Goal: Task Accomplishment & Management: Complete application form

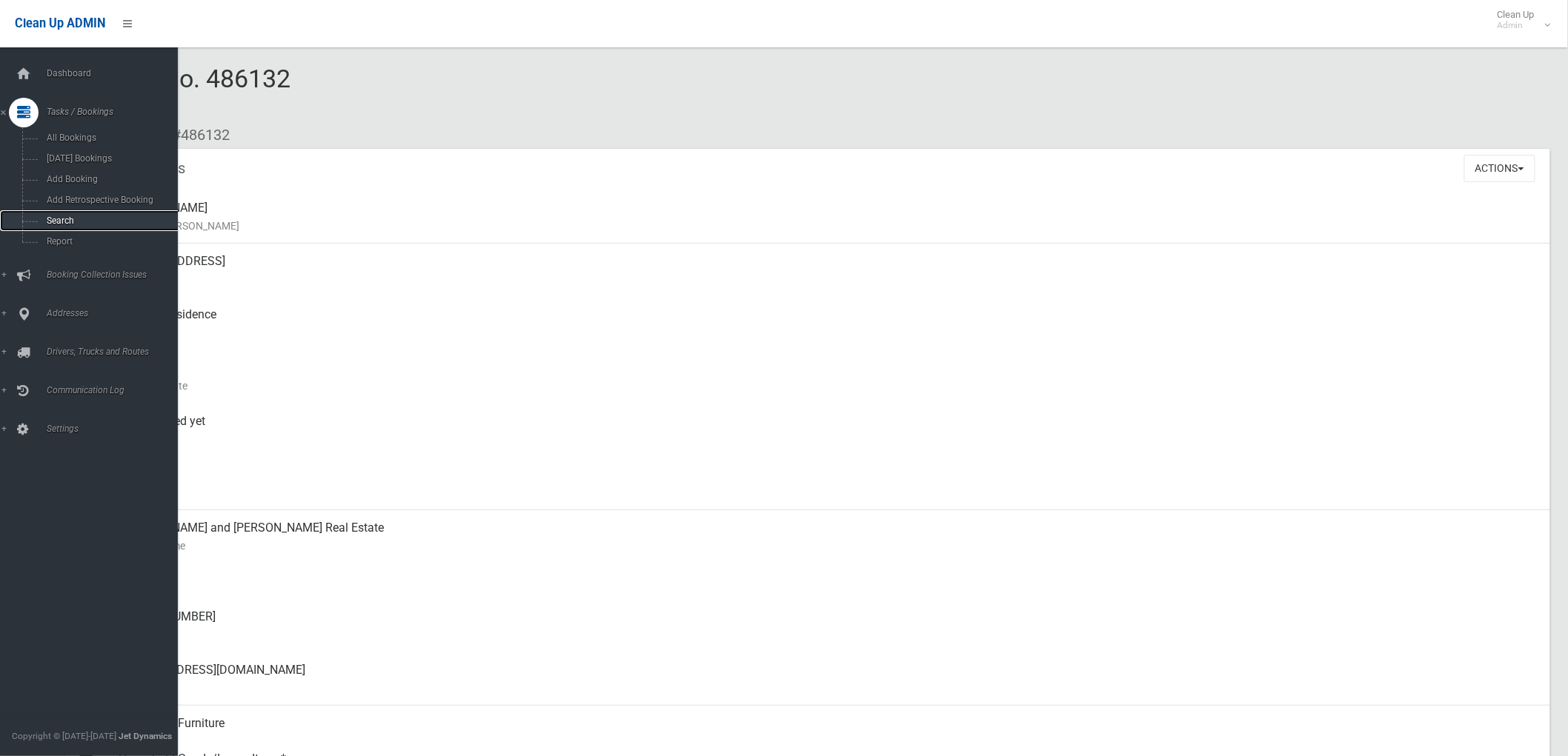
click at [68, 219] on span "Search" at bounding box center [110, 220] width 135 height 10
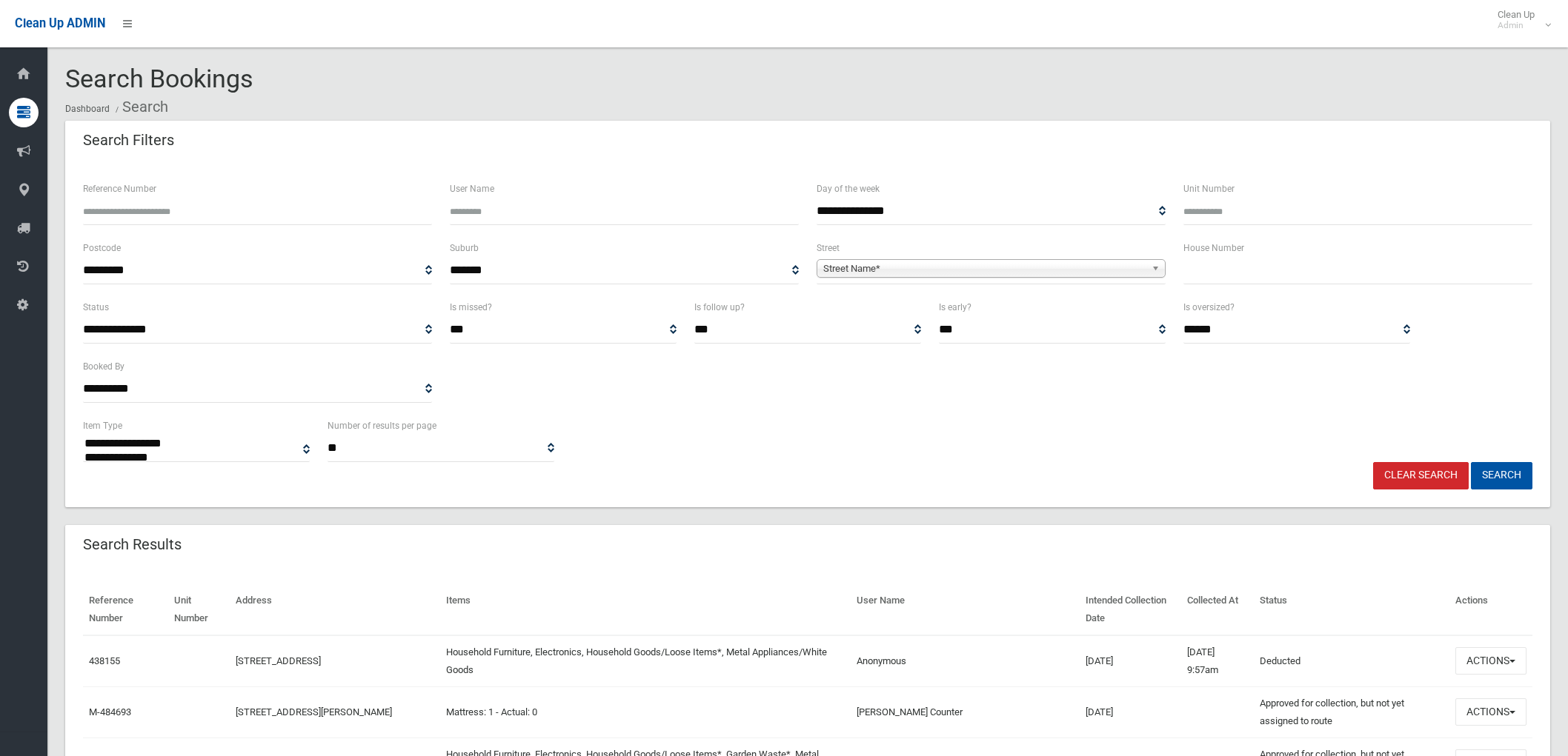
select select
click at [1250, 262] on input "text" at bounding box center [1358, 270] width 349 height 27
type input "**"
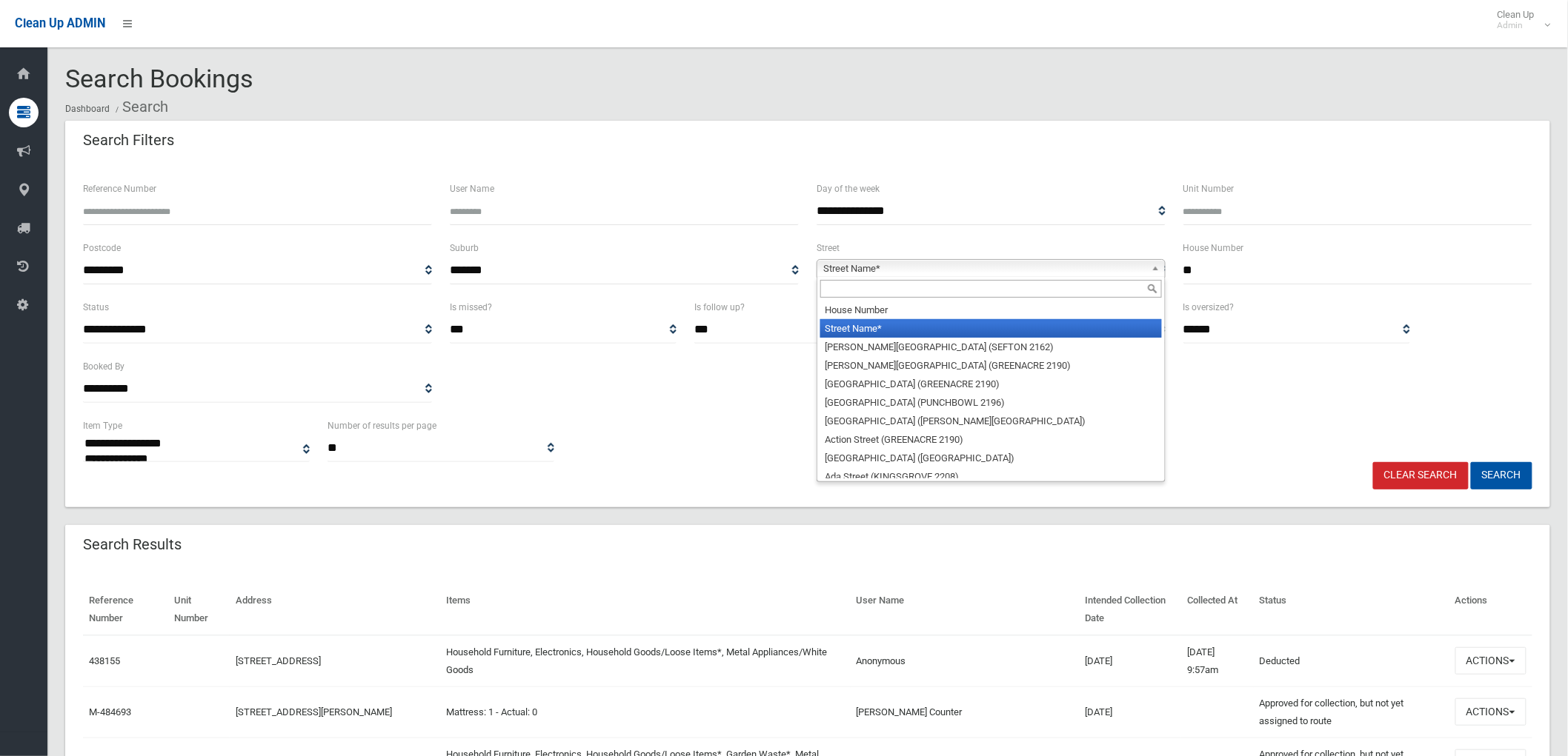
click at [1105, 269] on span "Street Name*" at bounding box center [984, 269] width 323 height 18
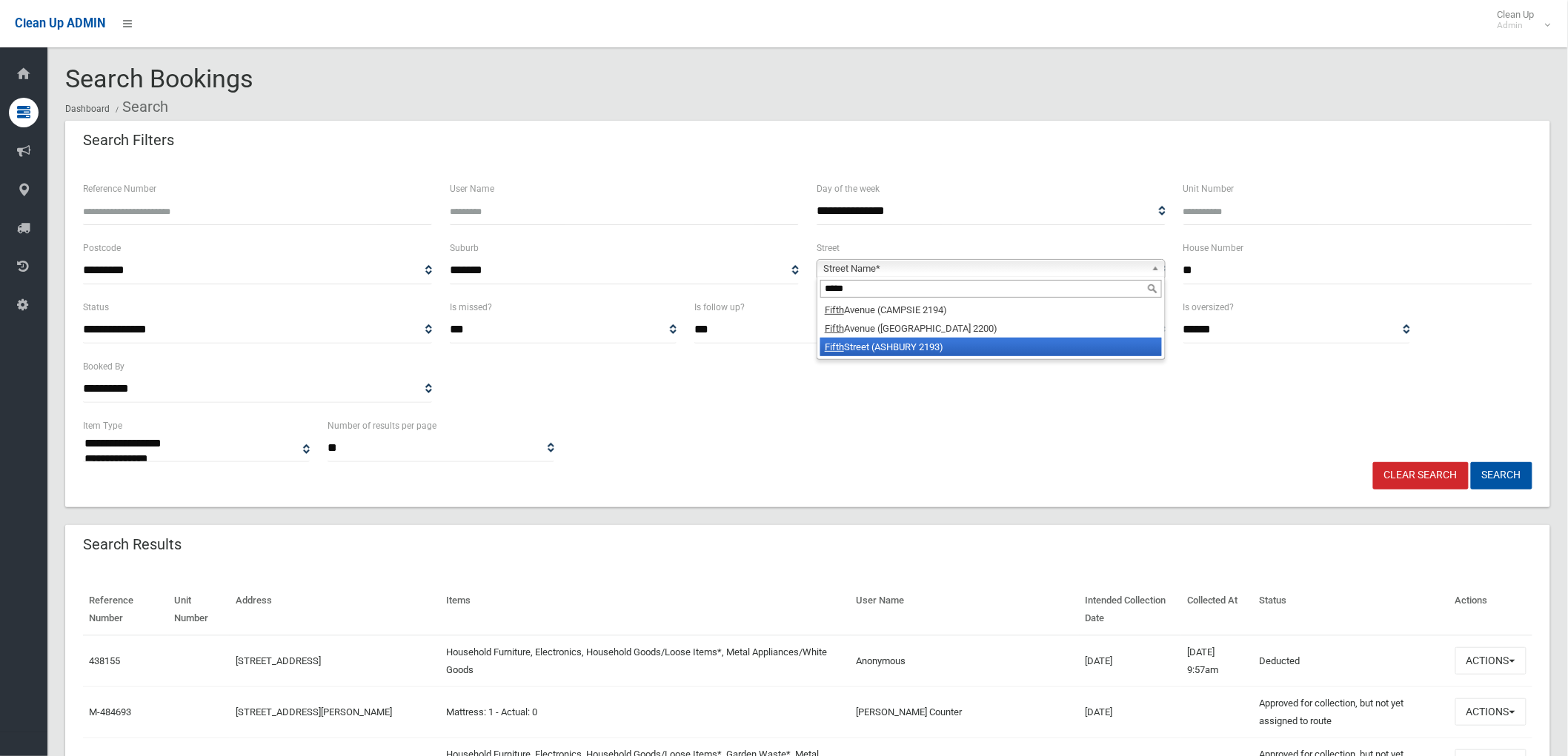
type input "*****"
click at [968, 350] on li "Fifth Street (ASHBURY 2193)" at bounding box center [991, 347] width 342 height 19
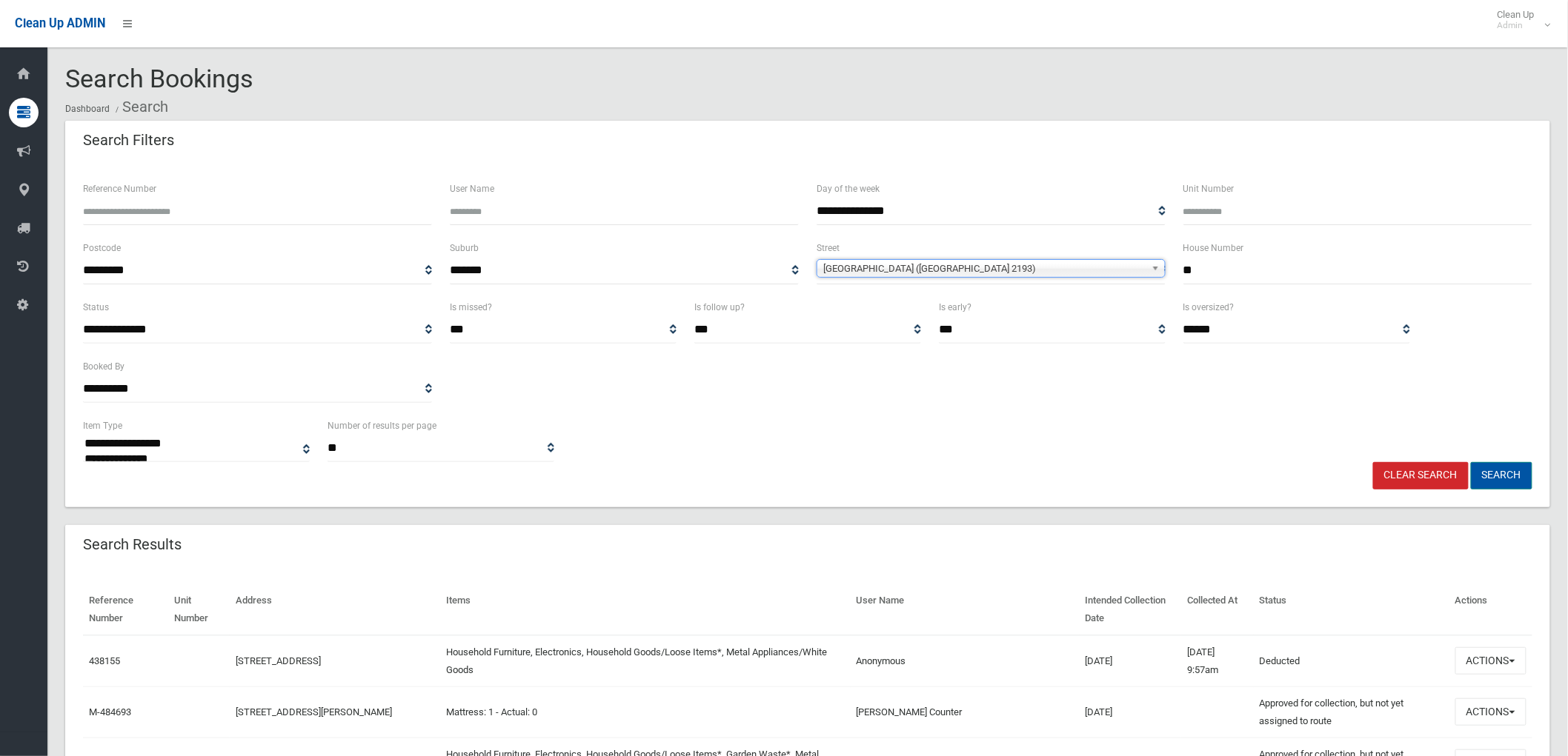
click at [1492, 462] on button "Search" at bounding box center [1501, 476] width 61 height 27
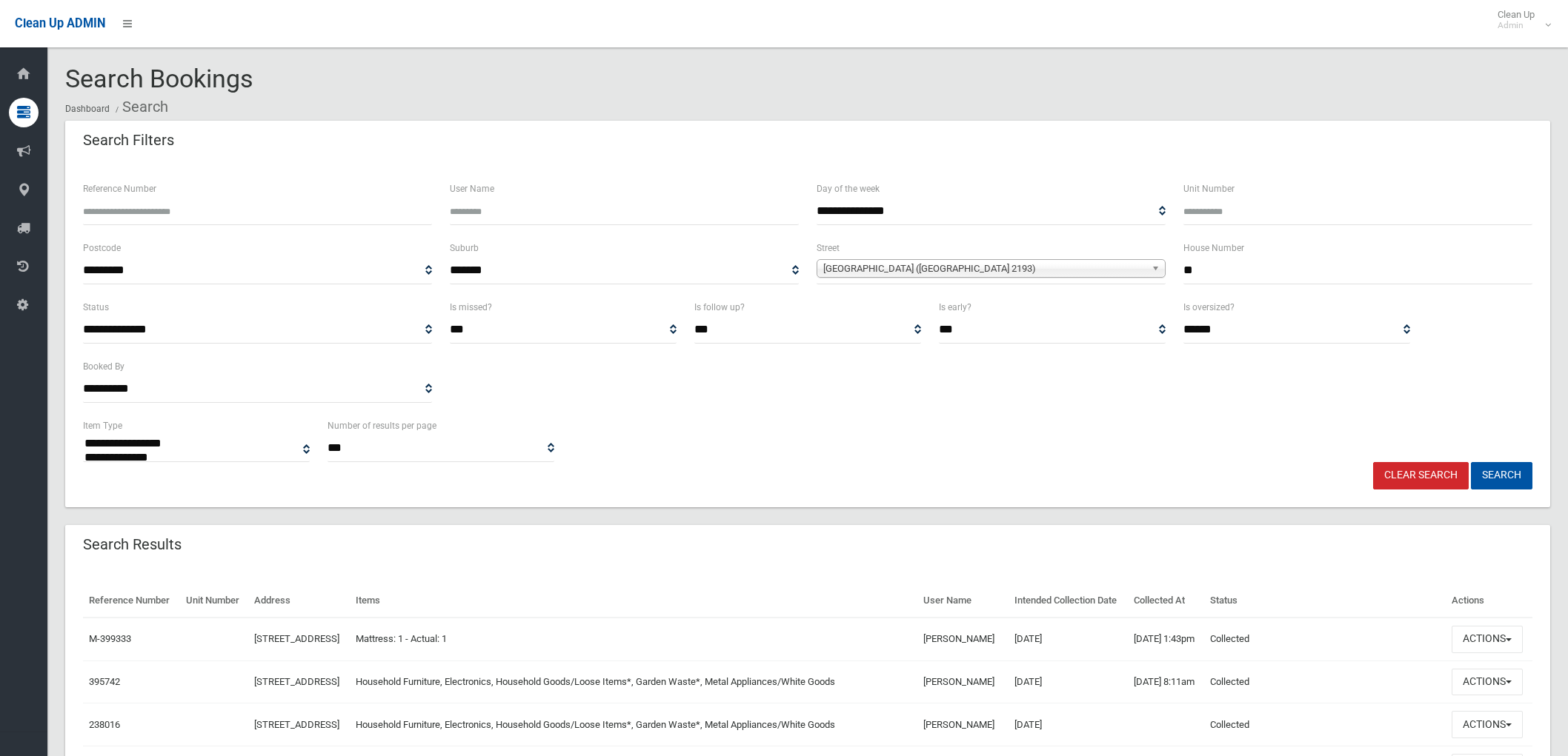
select select
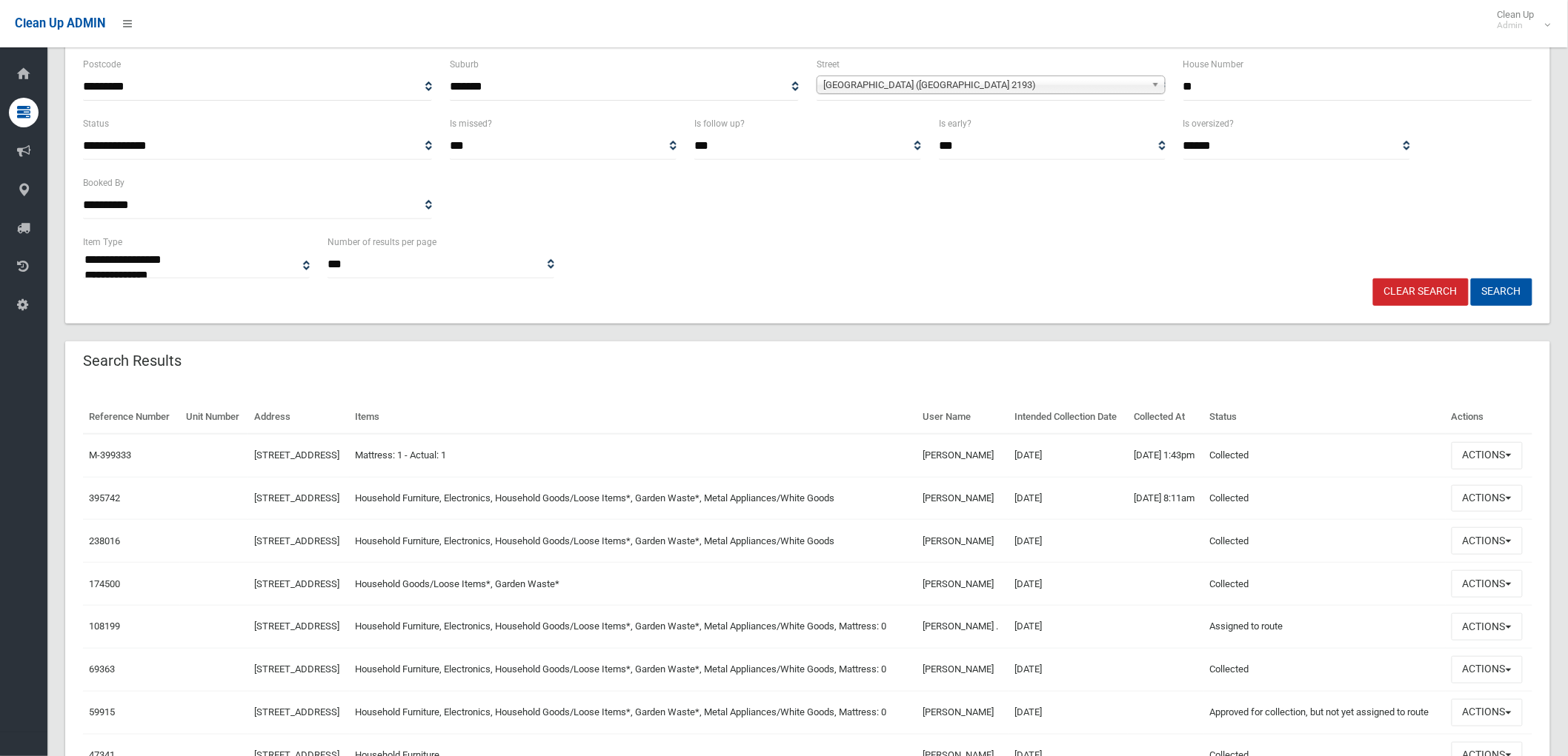
scroll to position [246, 0]
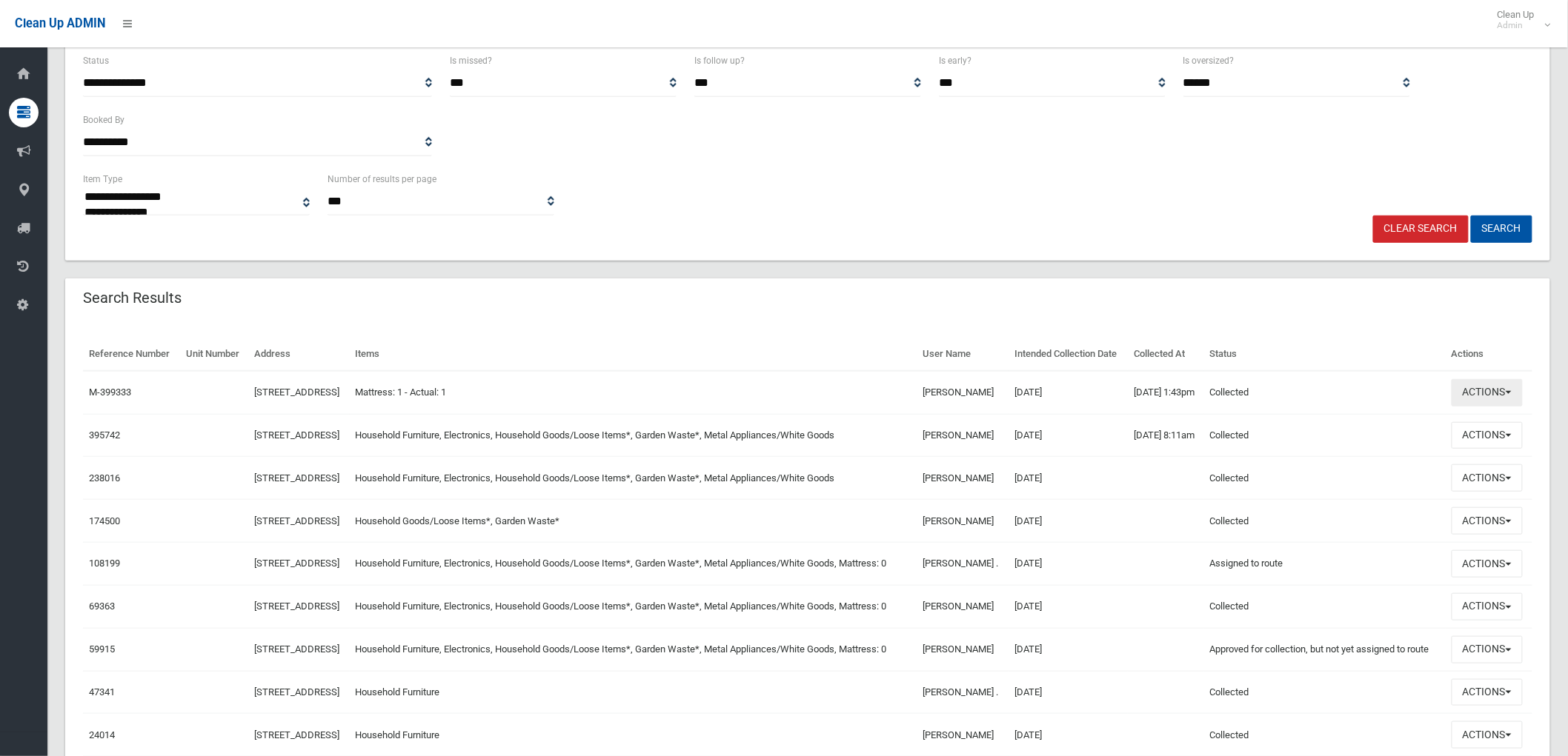
click at [1475, 405] on button "Actions" at bounding box center [1488, 392] width 72 height 27
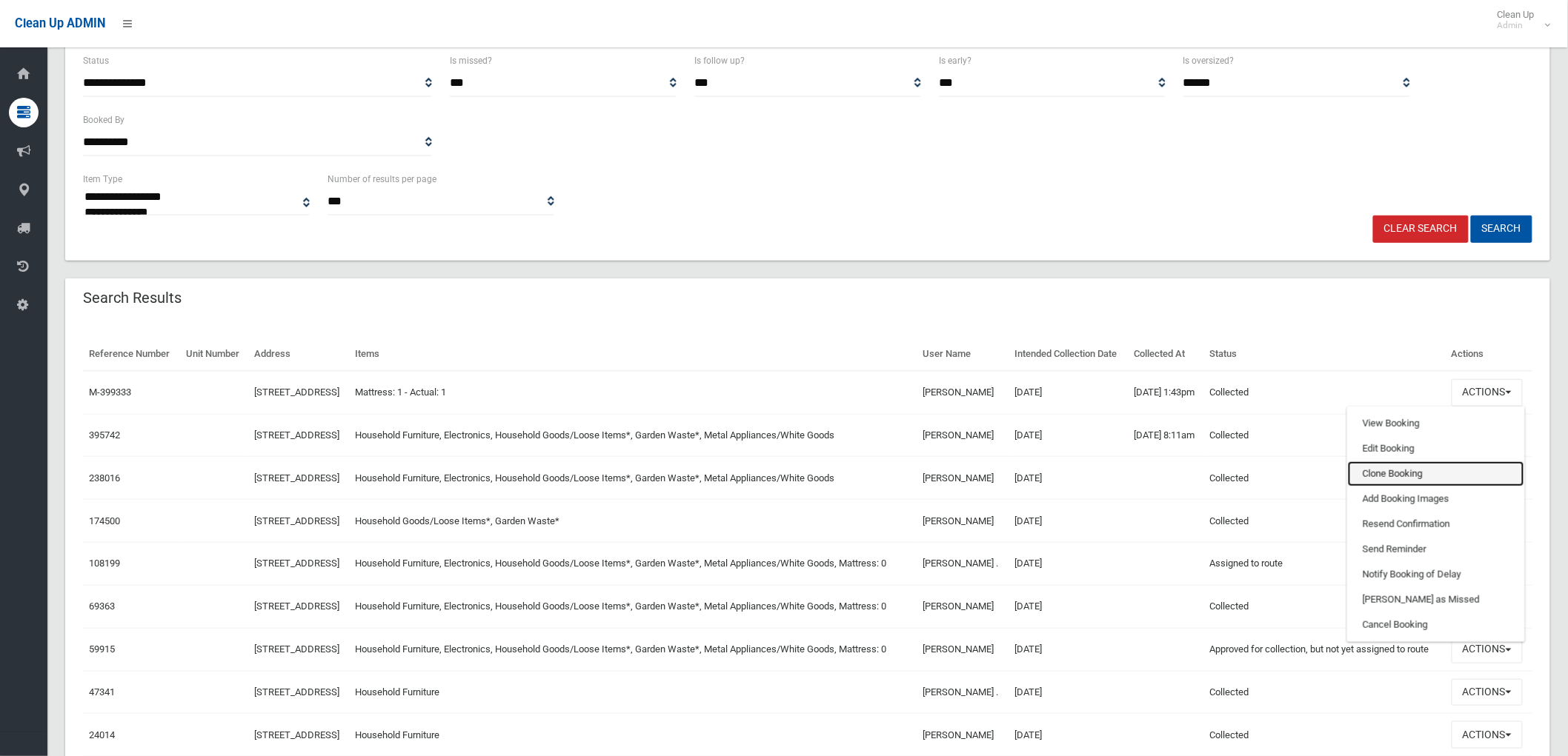
click at [1405, 486] on link "Clone Booking" at bounding box center [1436, 474] width 176 height 25
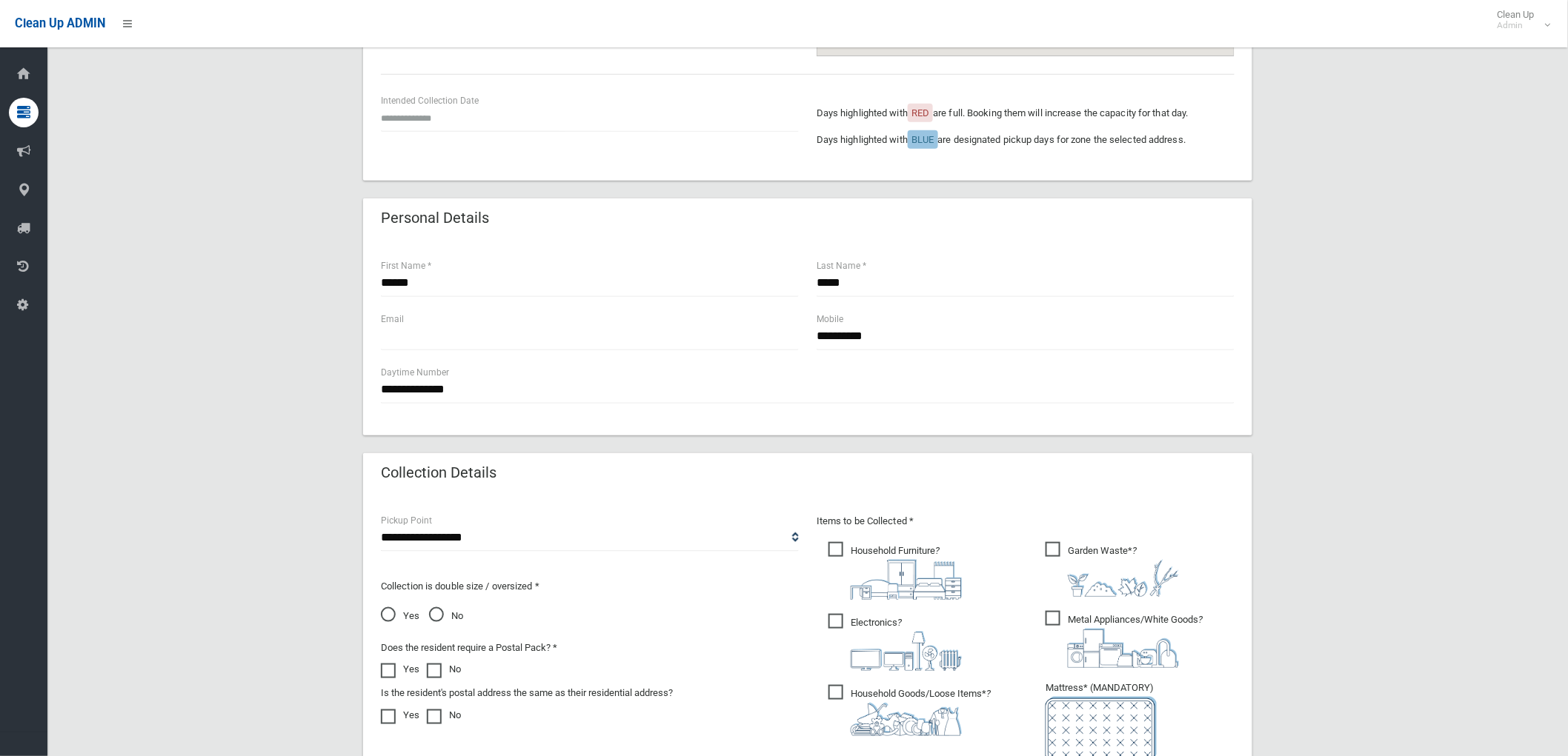
scroll to position [576, 0]
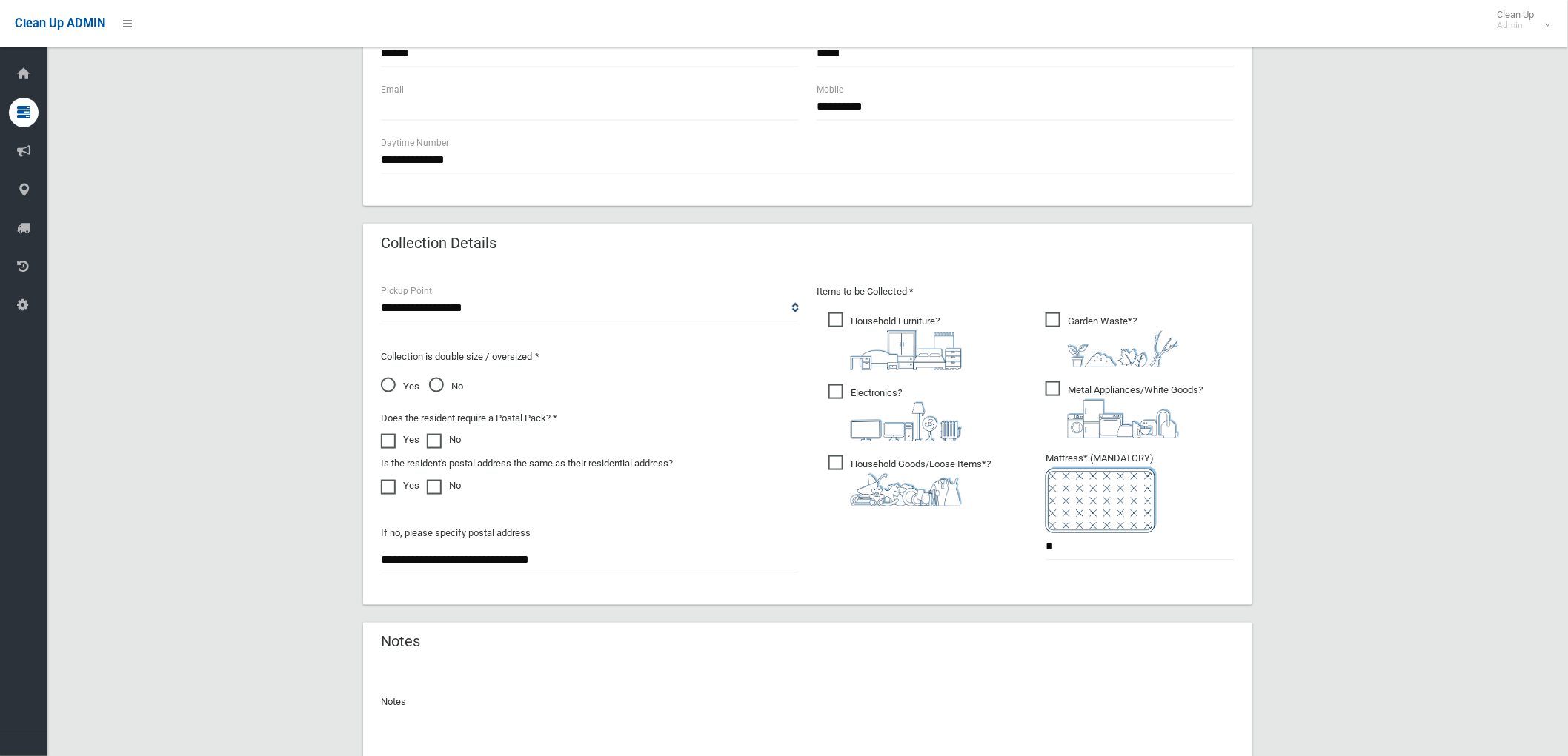
click at [1070, 331] on img at bounding box center [1123, 349] width 111 height 37
click at [1043, 397] on ul "Garden Waste* ? *" at bounding box center [1134, 441] width 201 height 263
click at [1045, 388] on ul "Garden Waste* ? *" at bounding box center [1134, 441] width 201 height 263
click at [843, 319] on span "Household Furniture ?" at bounding box center [896, 341] width 134 height 57
click at [835, 401] on span "Electronics ?" at bounding box center [896, 413] width 134 height 57
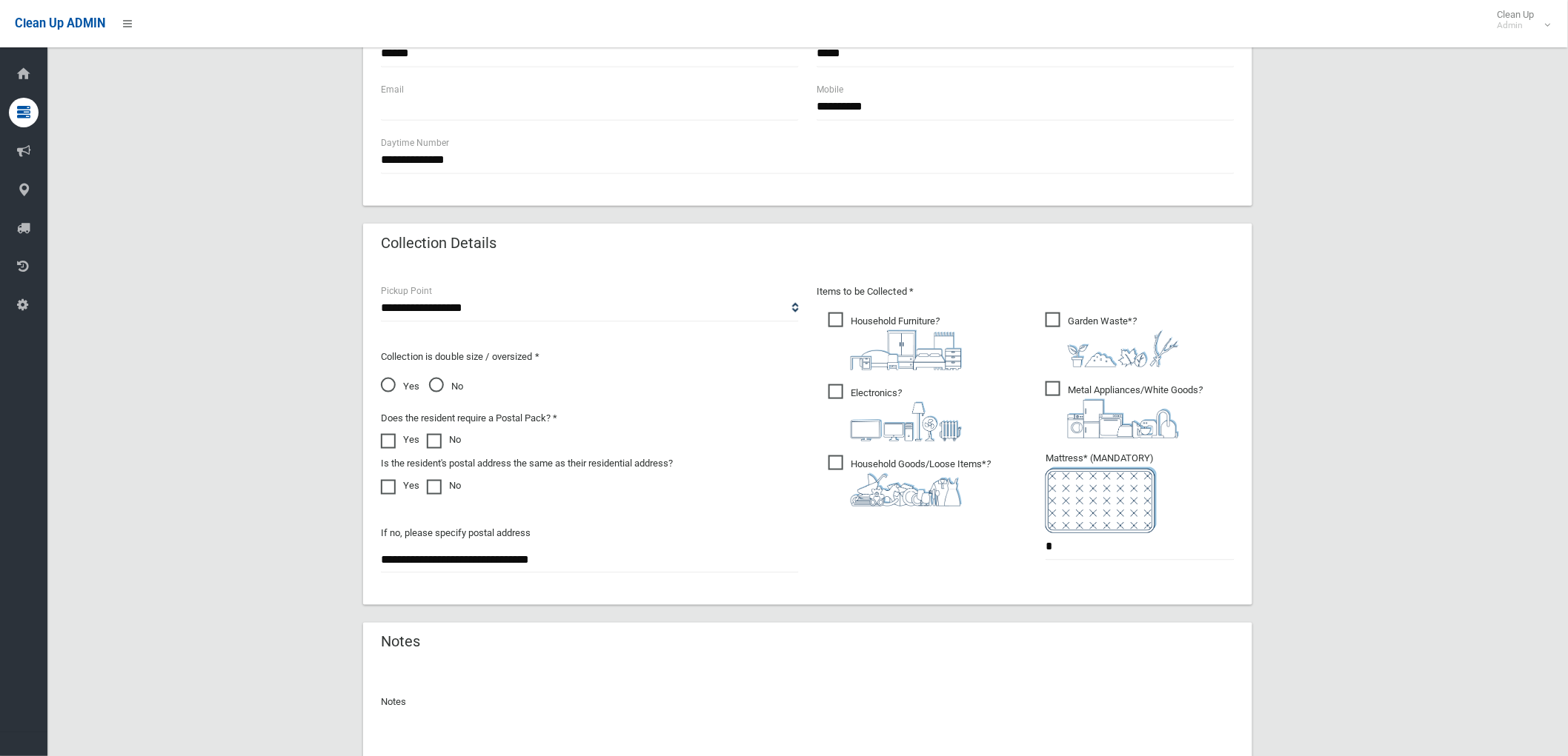
click at [847, 448] on ul "Household Furniture ?" at bounding box center [917, 414] width 201 height 208
click at [1089, 372] on ul "Garden Waste* ? *" at bounding box center [1134, 441] width 201 height 263
drag, startPoint x: 1083, startPoint y: 384, endPoint x: 1056, endPoint y: 388, distance: 27.3
click at [1081, 385] on span "Metal Appliances/White Goods ?" at bounding box center [1124, 409] width 157 height 57
drag, startPoint x: 857, startPoint y: 468, endPoint x: 837, endPoint y: 455, distance: 23.9
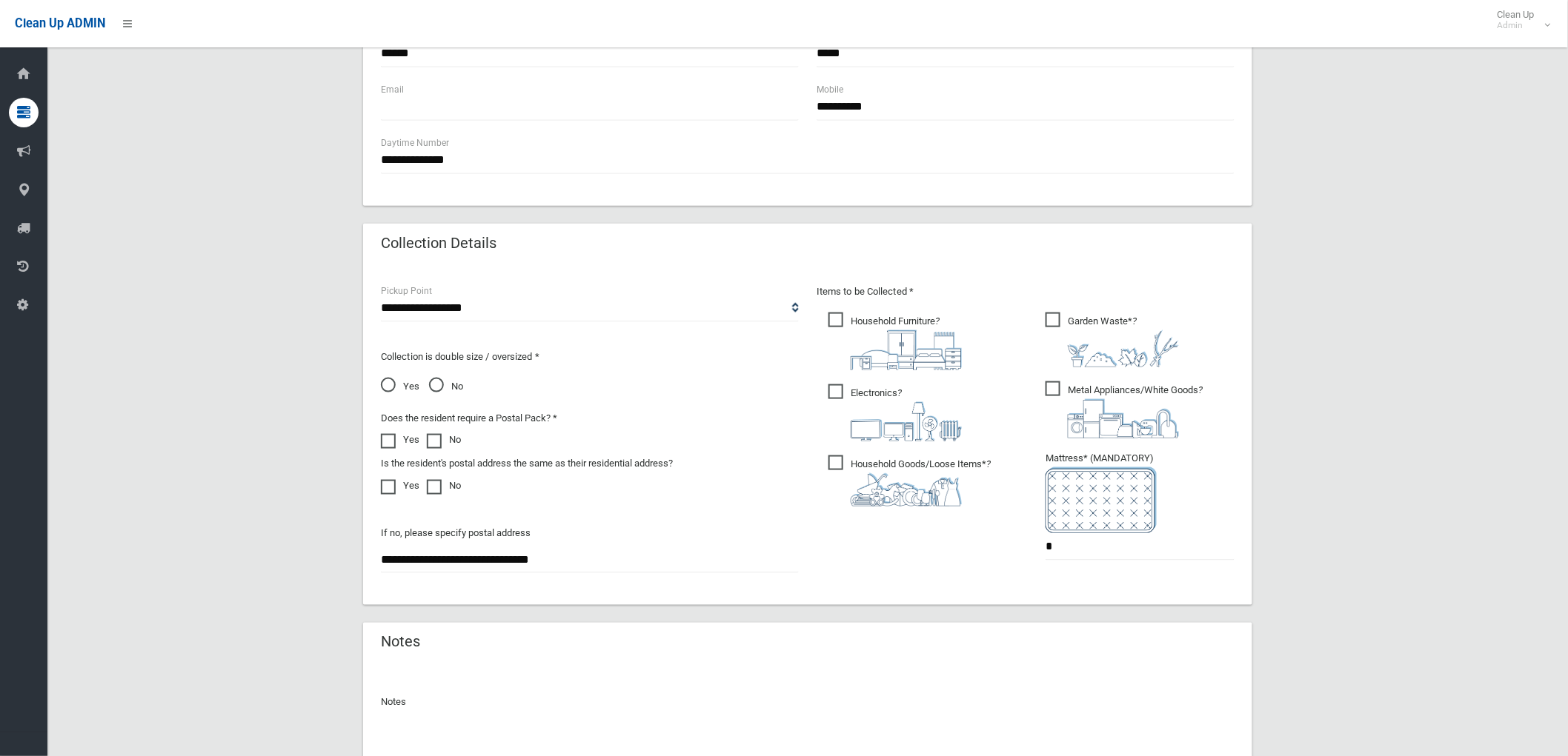
click at [857, 468] on span "Household Goods/Loose Items* ?" at bounding box center [910, 481] width 162 height 51
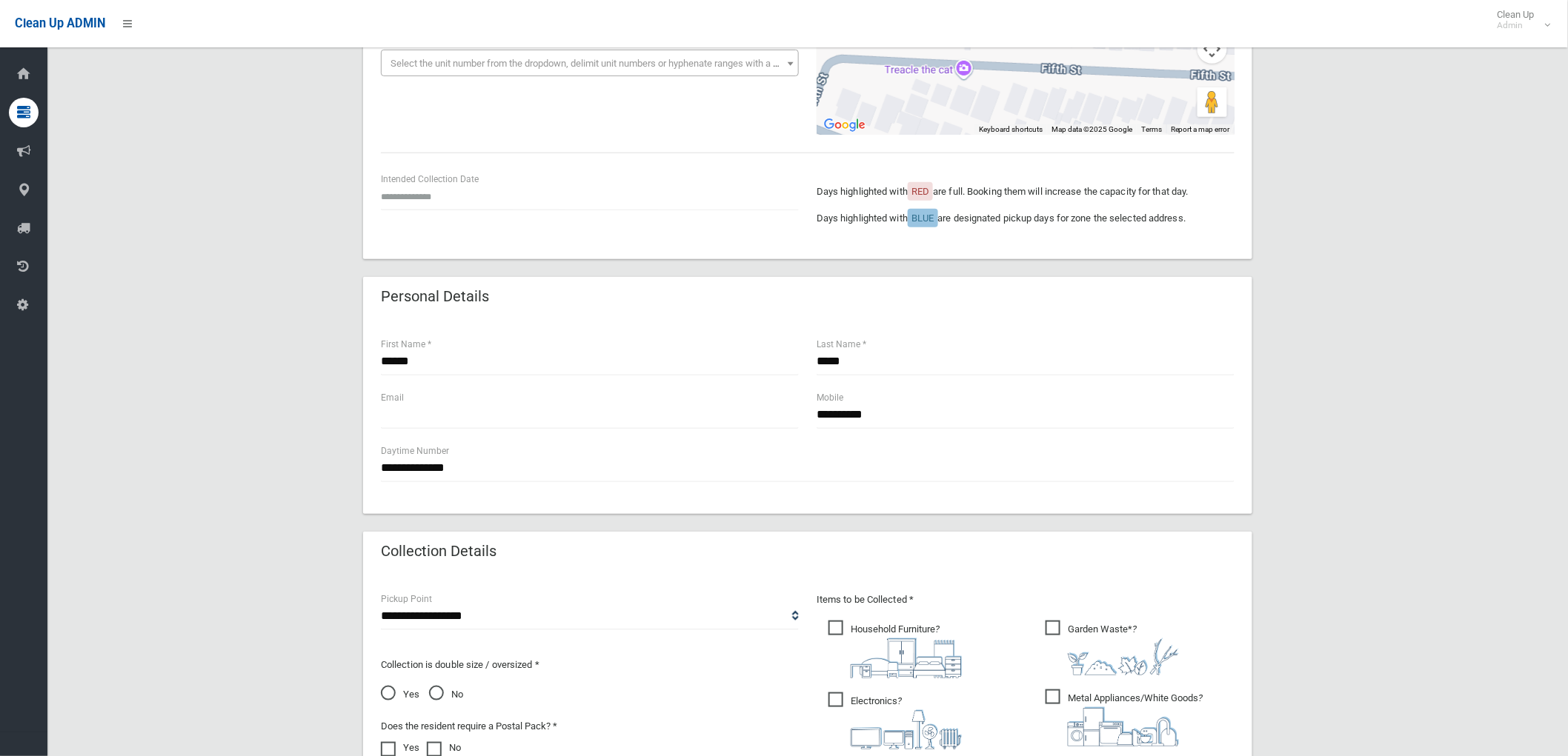
scroll to position [246, 0]
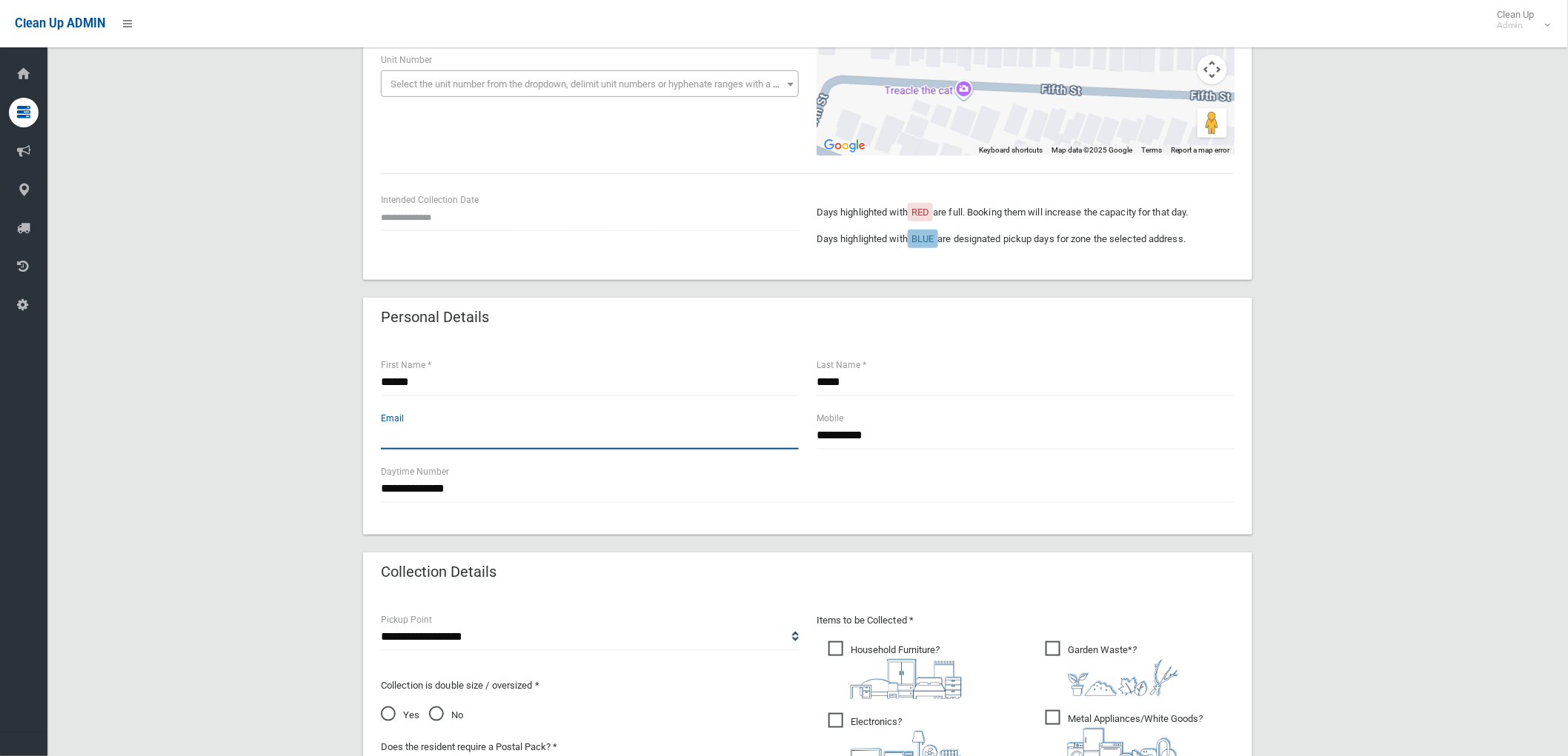
click at [500, 433] on input "text" at bounding box center [590, 435] width 418 height 27
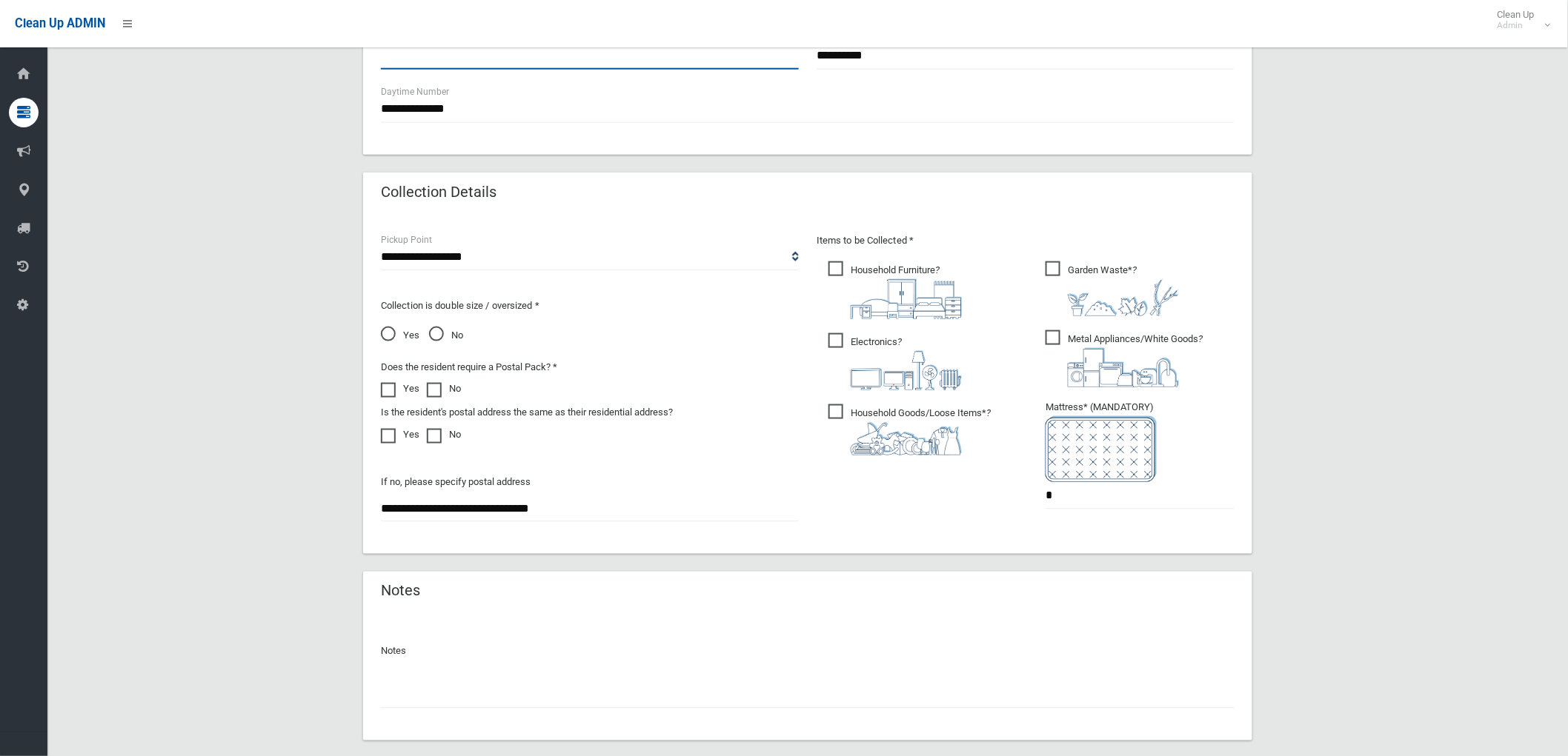
scroll to position [708, 0]
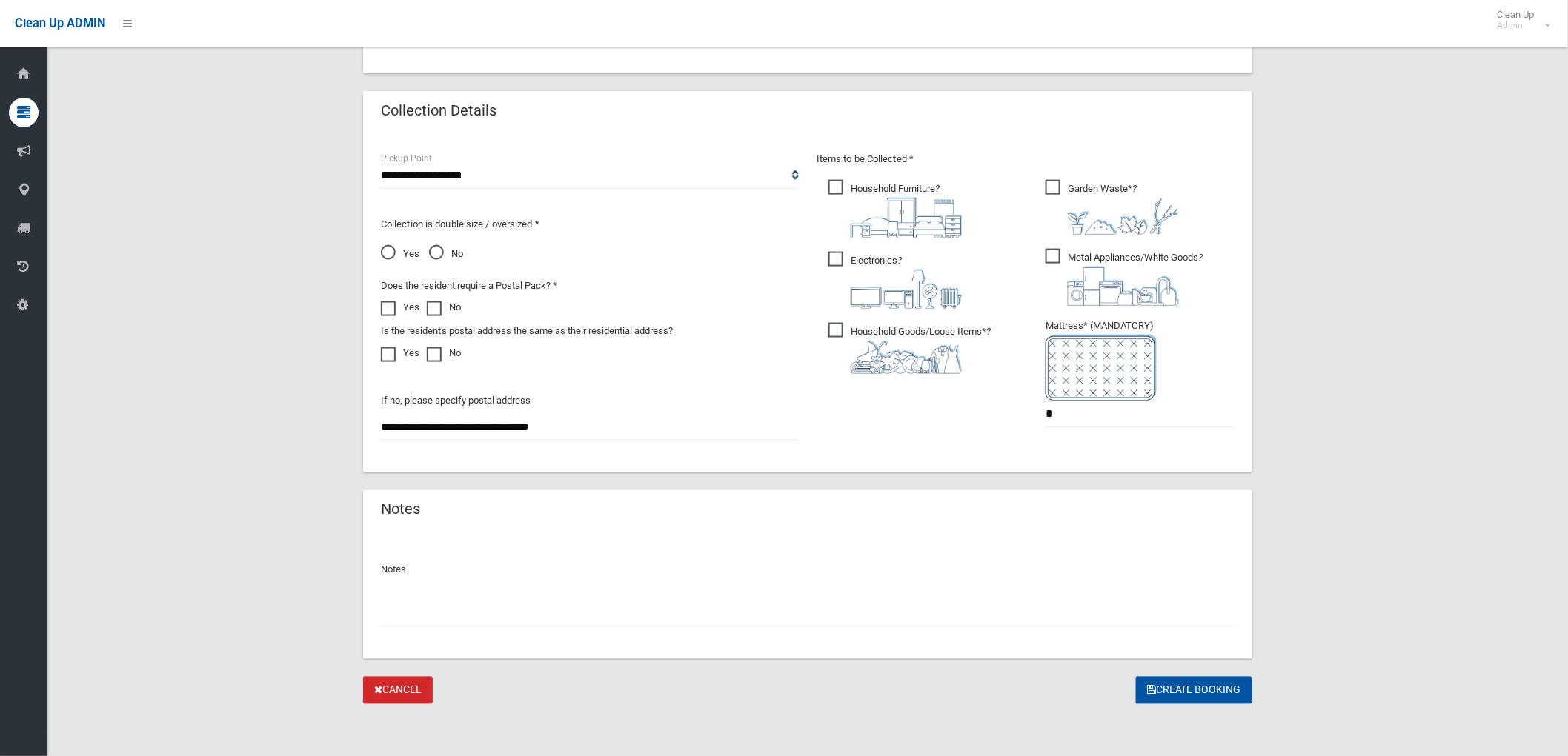
click at [654, 583] on div "Notes" at bounding box center [808, 588] width 854 height 78
click at [652, 615] on input "text" at bounding box center [808, 613] width 854 height 27
click at [388, 301] on span at bounding box center [392, 301] width 23 height 0
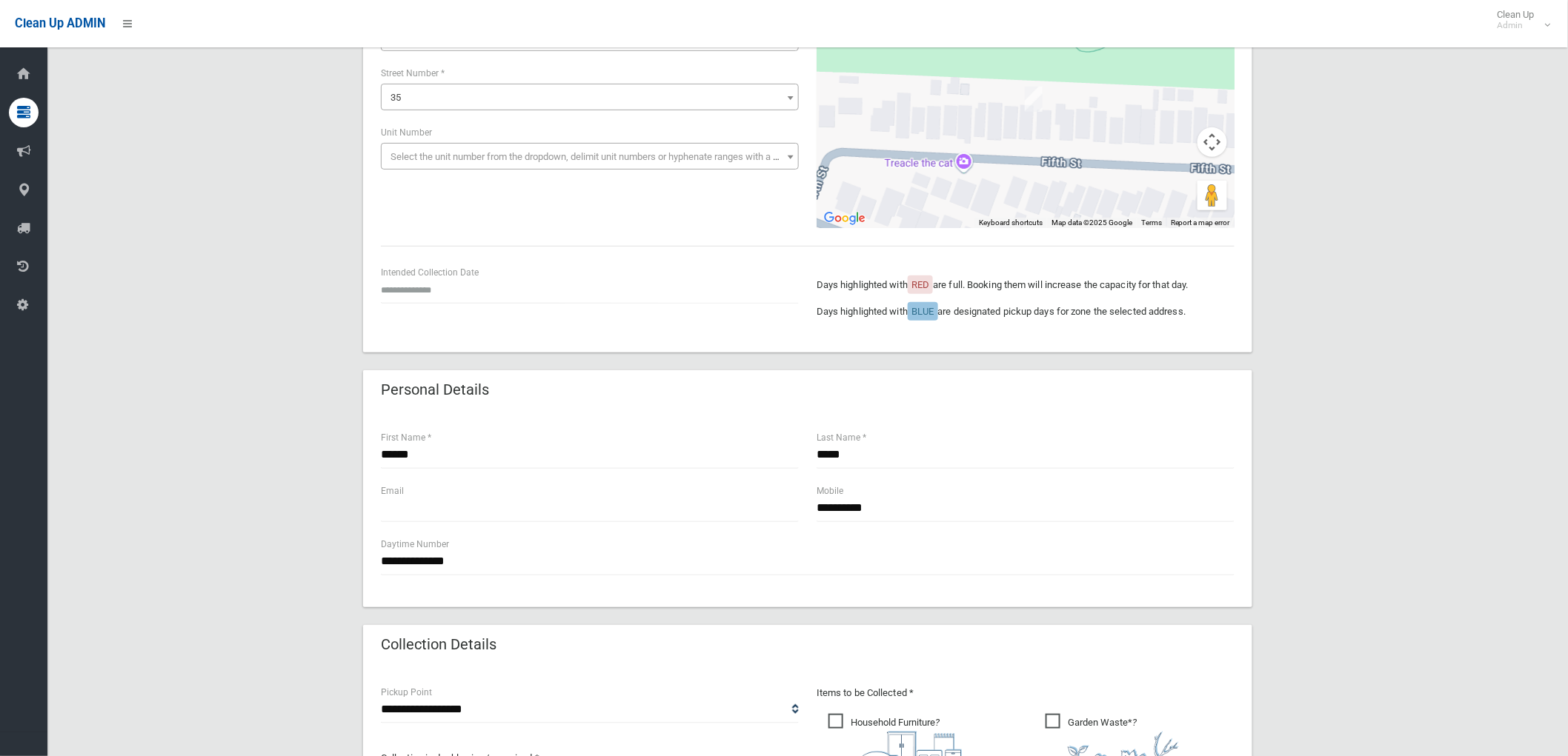
scroll to position [132, 0]
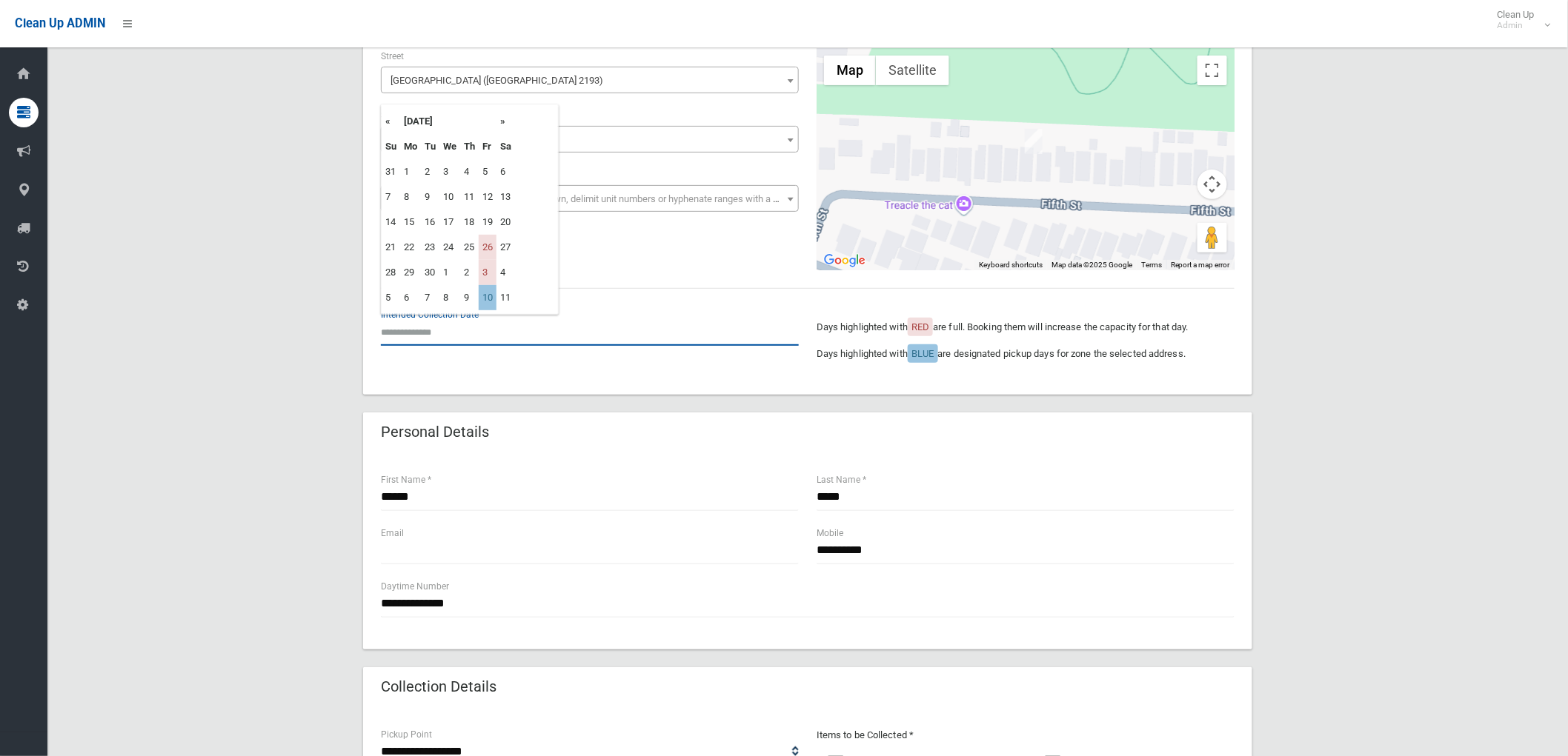
click at [408, 326] on input "text" at bounding box center [590, 332] width 418 height 27
click at [489, 297] on td "10" at bounding box center [487, 298] width 18 height 25
type input "**********"
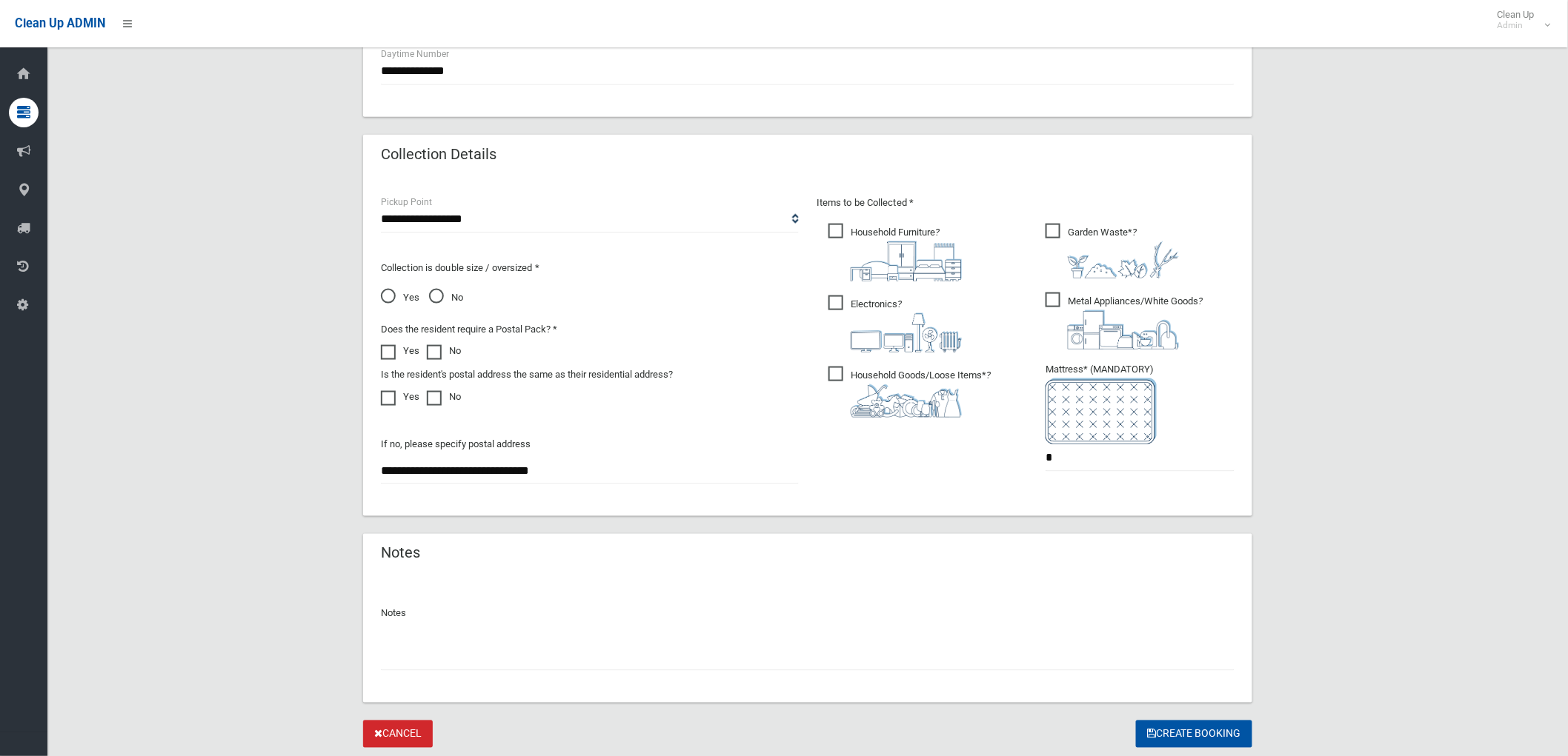
scroll to position [708, 0]
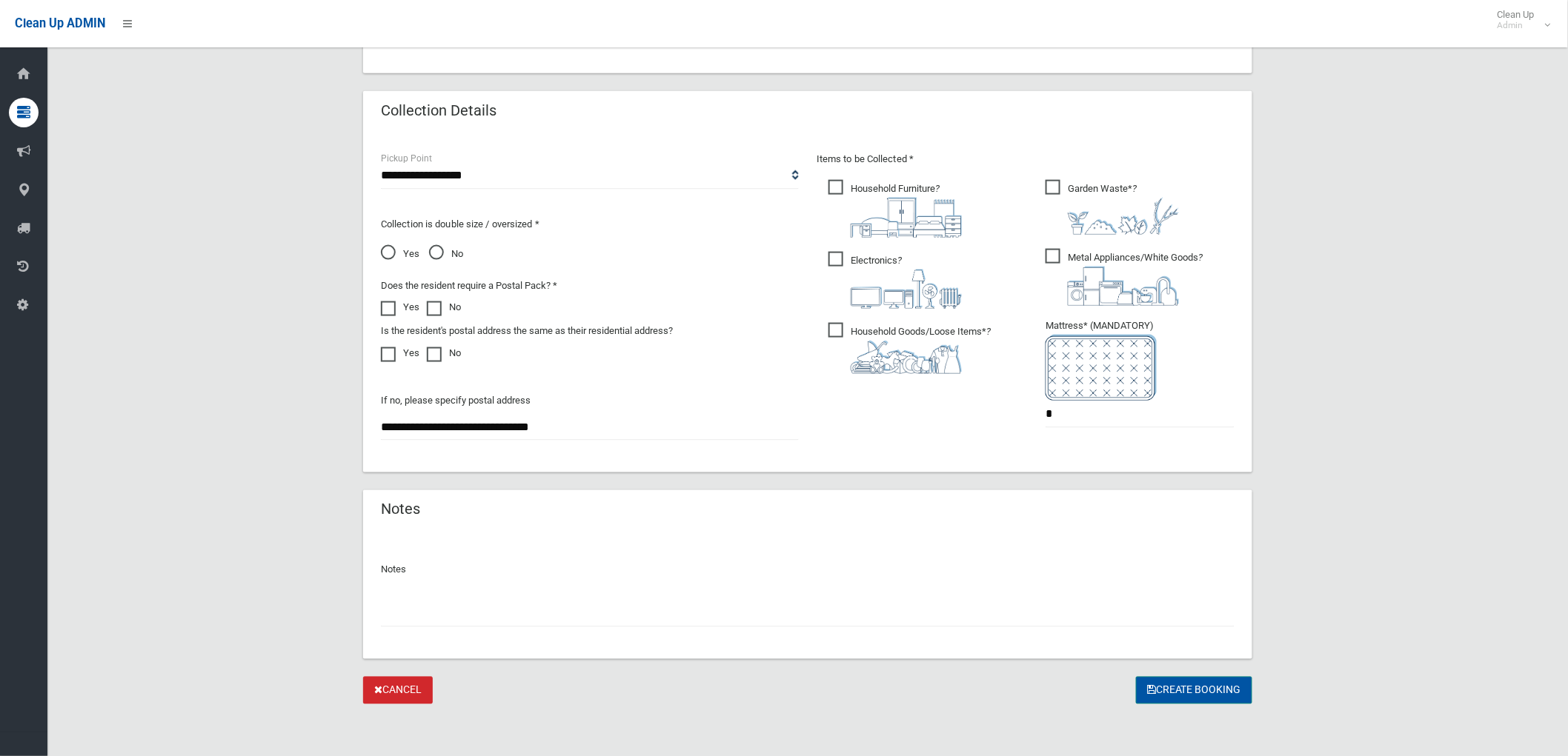
click at [1179, 682] on button "Create Booking" at bounding box center [1195, 690] width 117 height 27
